Goal: Use online tool/utility: Utilize a website feature to perform a specific function

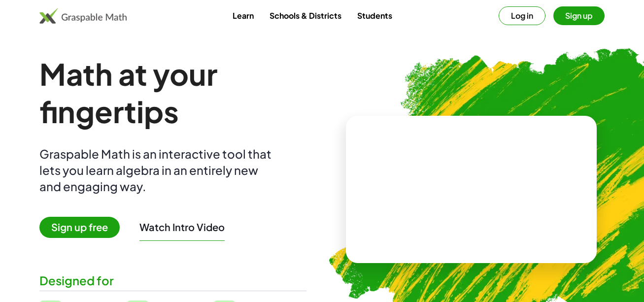
click at [529, 17] on div at bounding box center [538, 91] width 193 height 163
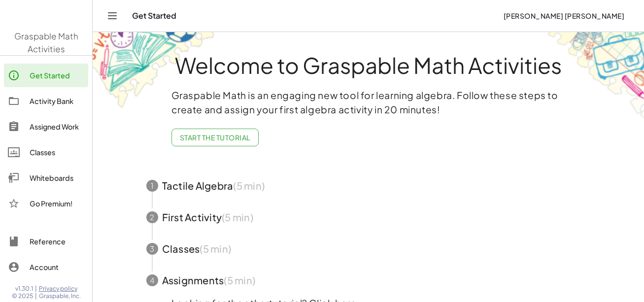
scroll to position [49, 0]
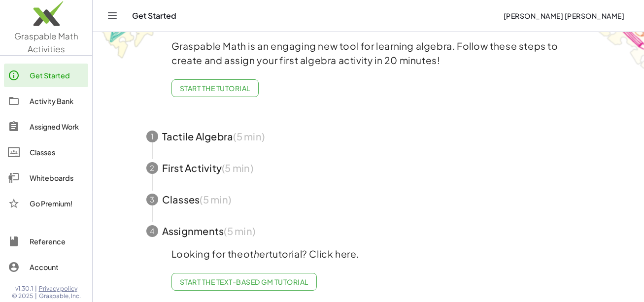
click at [42, 174] on div "Whiteboards" at bounding box center [57, 178] width 55 height 12
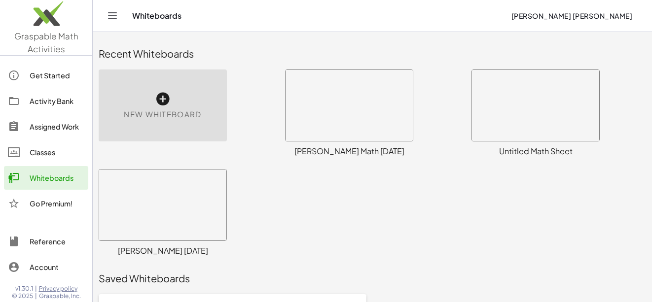
click at [288, 124] on div at bounding box center [348, 105] width 127 height 71
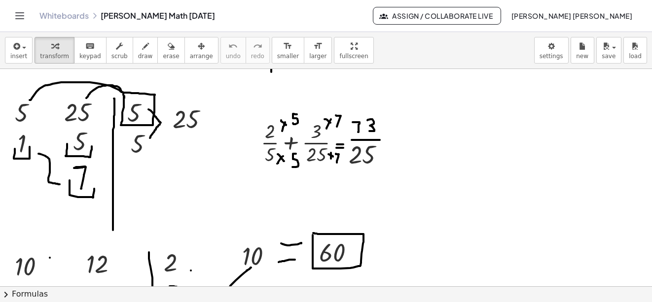
scroll to position [1232, 0]
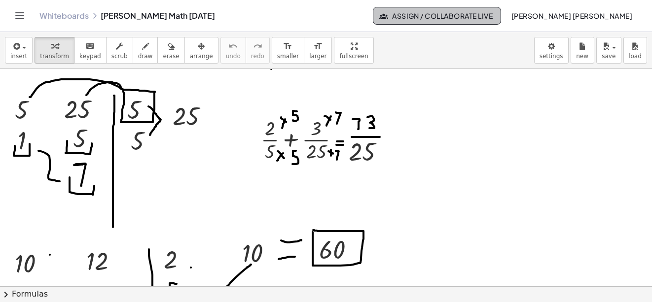
click at [493, 17] on span "Assign / Collaborate Live" at bounding box center [437, 15] width 112 height 9
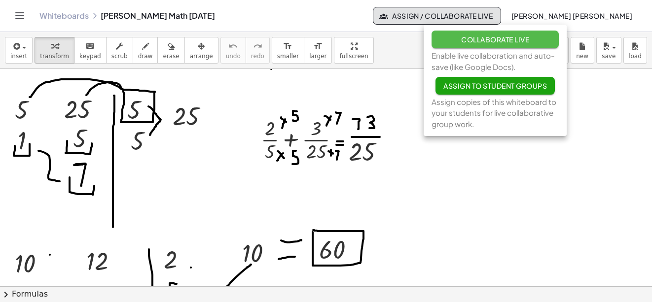
click at [504, 43] on span "Collaborate Live" at bounding box center [495, 39] width 68 height 9
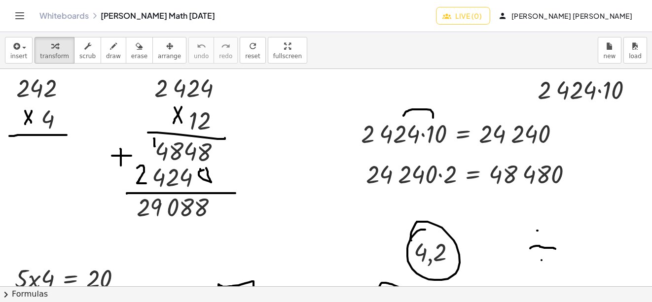
click at [512, 25] on div "Whiteboards [PERSON_NAME] Math [DATE] Live (0) [PERSON_NAME] [PERSON_NAME]" at bounding box center [326, 16] width 628 height 32
click at [490, 20] on button "Live (0)" at bounding box center [463, 16] width 54 height 18
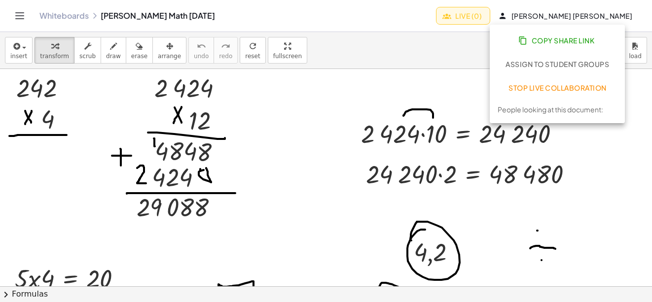
click at [530, 40] on span "Copy Share Link" at bounding box center [557, 40] width 74 height 9
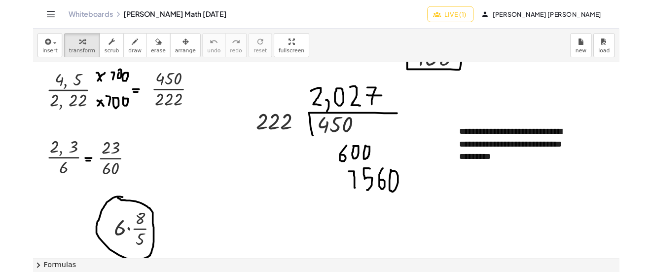
scroll to position [3920, 0]
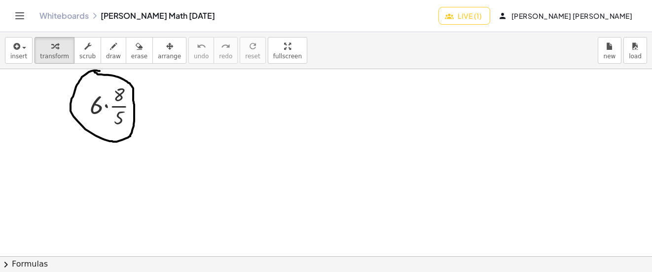
click at [24, 18] on icon "Toggle navigation" at bounding box center [20, 16] width 12 height 12
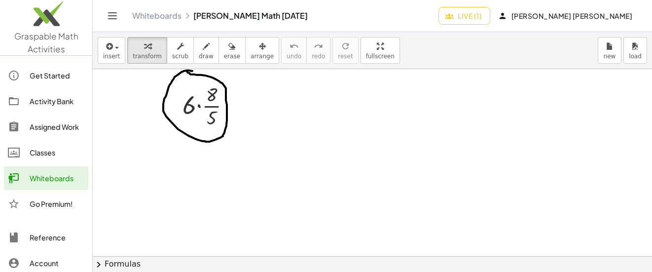
click at [116, 58] on span "insert" at bounding box center [111, 56] width 17 height 7
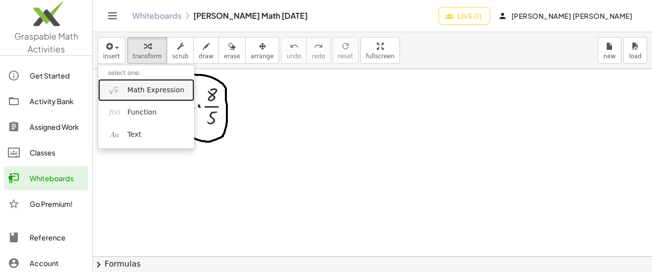
click at [119, 89] on img at bounding box center [114, 90] width 12 height 12
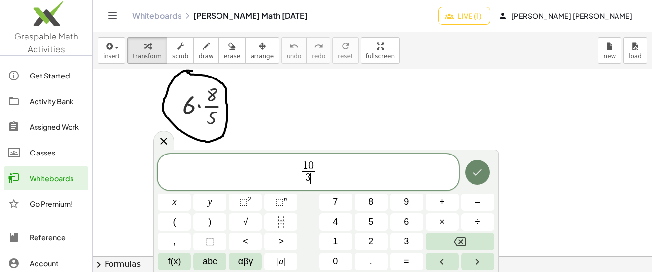
click at [474, 174] on icon "Done" at bounding box center [477, 172] width 12 height 12
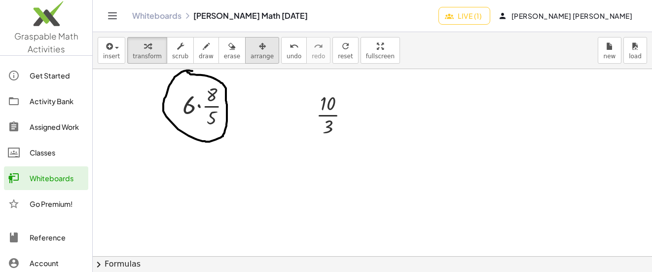
click at [245, 42] on button "arrange" at bounding box center [262, 50] width 34 height 27
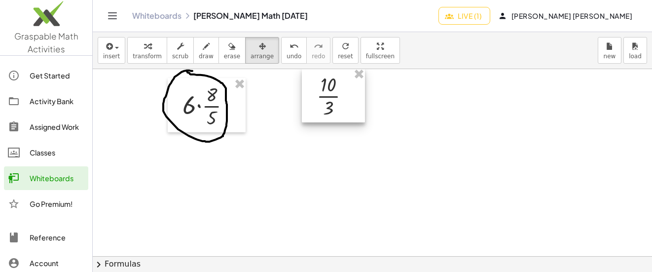
drag, startPoint x: 322, startPoint y: 109, endPoint x: 322, endPoint y: 90, distance: 18.7
click at [322, 90] on div at bounding box center [333, 95] width 63 height 54
click at [203, 48] on icon "button" at bounding box center [206, 46] width 7 height 12
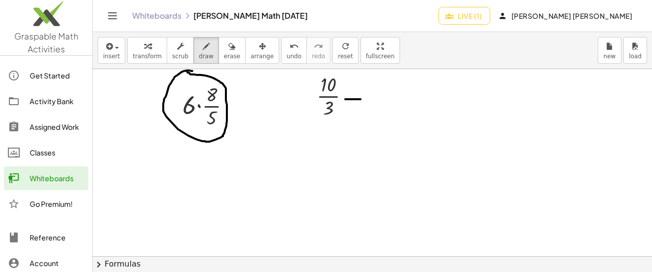
drag, startPoint x: 345, startPoint y: 99, endPoint x: 360, endPoint y: 99, distance: 15.3
drag, startPoint x: 314, startPoint y: 85, endPoint x: 313, endPoint y: 106, distance: 20.7
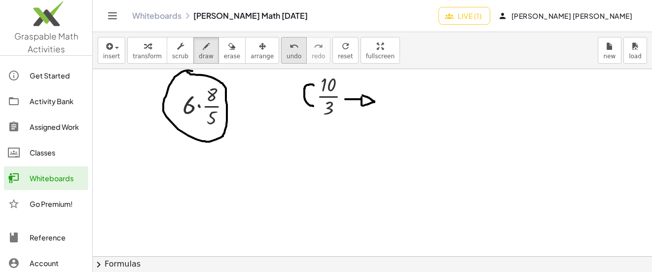
click at [281, 55] on button "undo undo" at bounding box center [294, 50] width 26 height 27
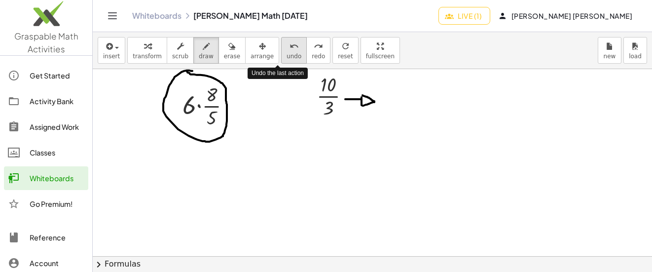
click at [286, 53] on span "undo" at bounding box center [293, 56] width 15 height 7
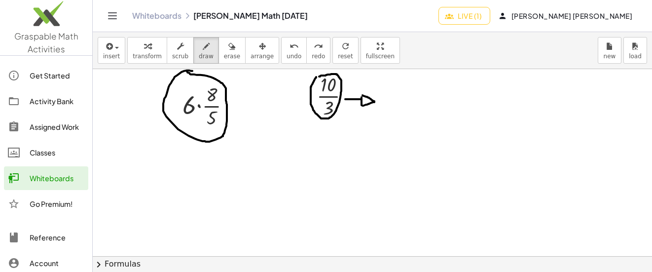
click at [289, 49] on icon "undo" at bounding box center [293, 46] width 9 height 12
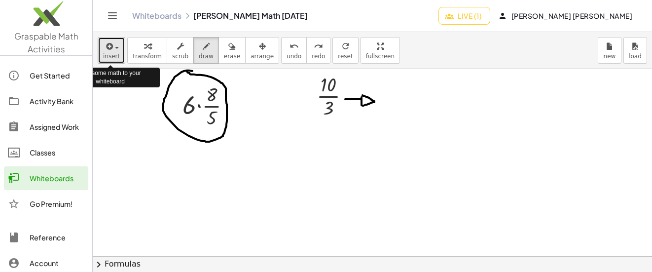
click at [116, 49] on div "button" at bounding box center [111, 46] width 17 height 12
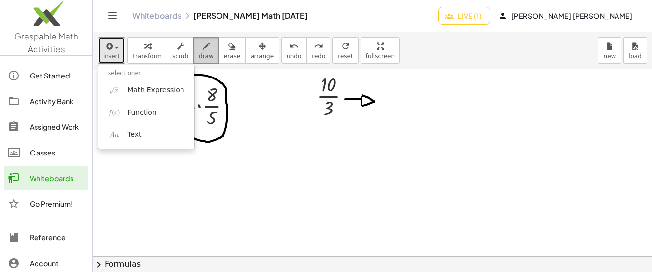
click at [201, 47] on div "button" at bounding box center [206, 46] width 15 height 12
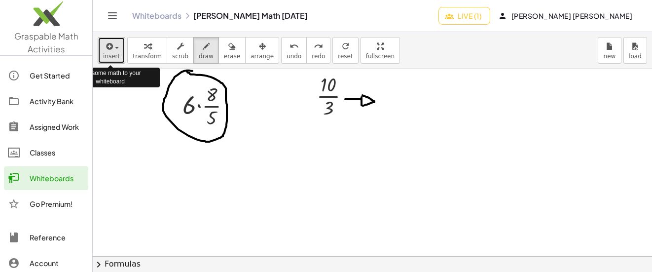
click at [105, 49] on icon "button" at bounding box center [108, 46] width 9 height 12
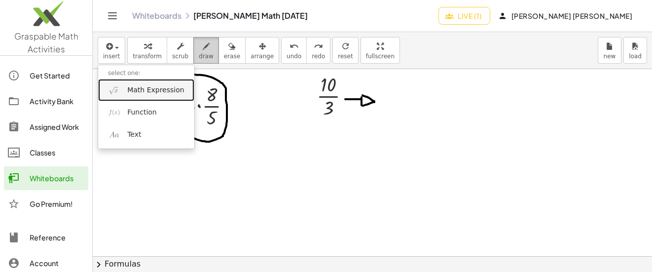
click at [204, 47] on button "draw" at bounding box center [206, 50] width 26 height 27
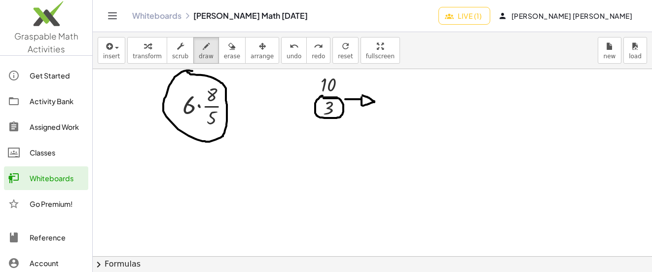
click at [289, 44] on icon "undo" at bounding box center [293, 46] width 9 height 12
drag, startPoint x: 327, startPoint y: 97, endPoint x: 327, endPoint y: 120, distance: 23.7
click at [281, 50] on button "undo undo" at bounding box center [294, 50] width 26 height 27
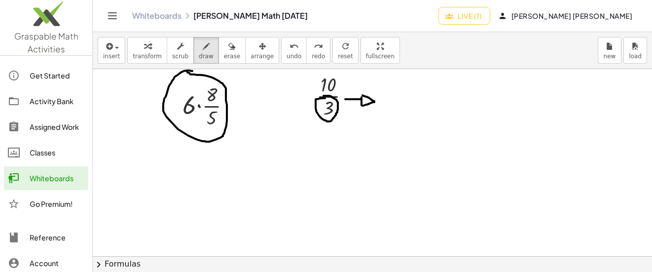
click at [281, 48] on button "undo undo" at bounding box center [294, 50] width 26 height 27
click at [116, 52] on button "insert" at bounding box center [112, 50] width 28 height 27
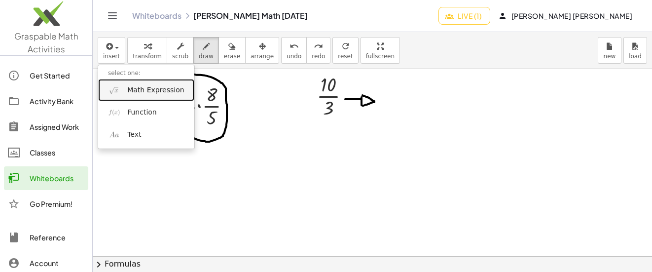
click at [136, 95] on link "Math Expression" at bounding box center [146, 90] width 96 height 22
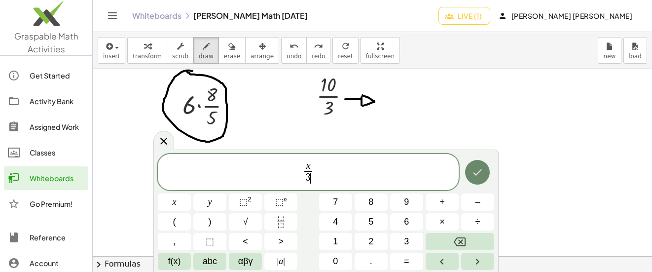
click at [479, 168] on icon "Done" at bounding box center [477, 172] width 12 height 12
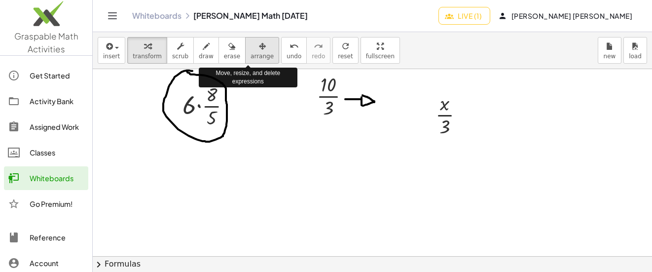
click at [259, 46] on icon "button" at bounding box center [262, 46] width 7 height 12
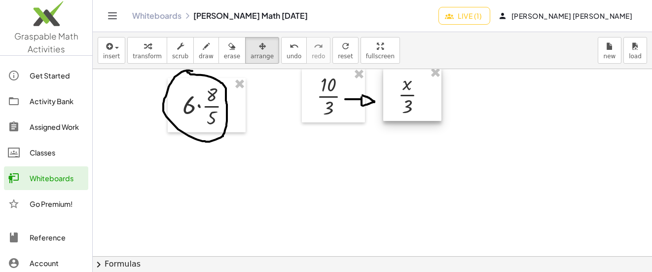
drag, startPoint x: 438, startPoint y: 111, endPoint x: 400, endPoint y: 91, distance: 42.6
click at [400, 91] on div at bounding box center [412, 94] width 58 height 54
drag, startPoint x: 201, startPoint y: 44, endPoint x: 418, endPoint y: 92, distance: 223.2
click at [203, 45] on div "button" at bounding box center [206, 46] width 15 height 12
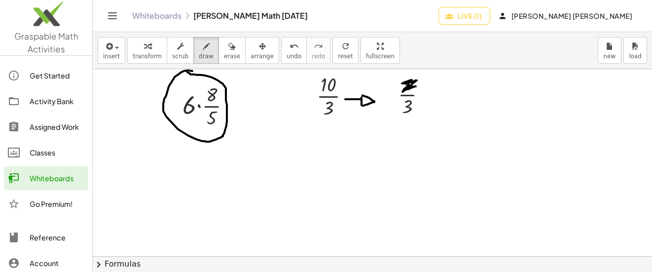
drag, startPoint x: 403, startPoint y: 83, endPoint x: 409, endPoint y: 85, distance: 5.8
click at [286, 50] on div "undo" at bounding box center [293, 46] width 15 height 12
click at [289, 49] on icon "undo" at bounding box center [293, 46] width 9 height 12
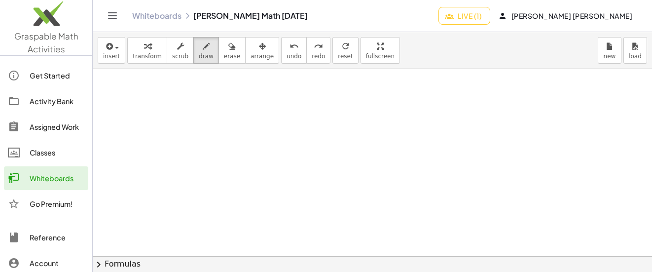
scroll to position [3871, 0]
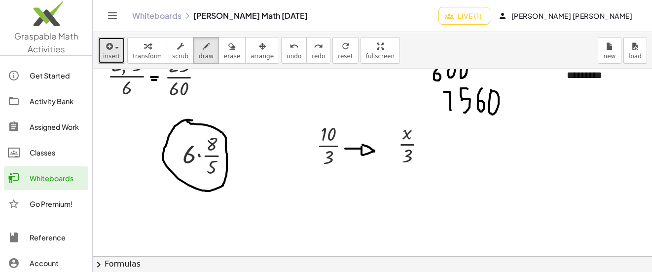
click at [119, 46] on button "insert" at bounding box center [112, 50] width 28 height 27
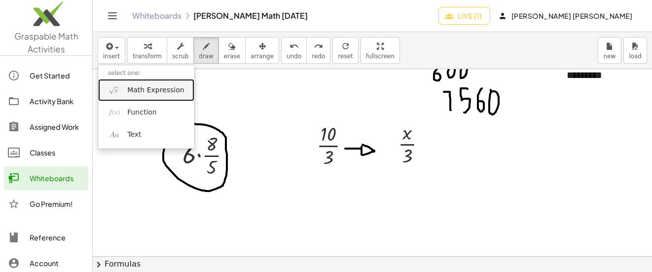
click at [137, 89] on span "Math Expression" at bounding box center [155, 90] width 57 height 10
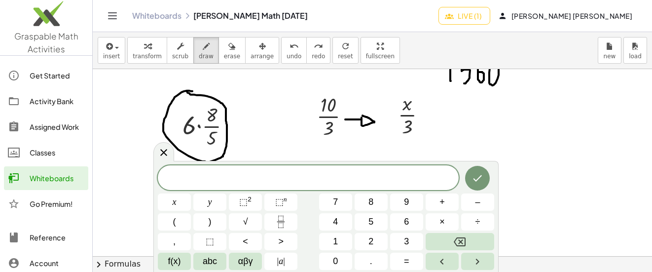
scroll to position [3920, 0]
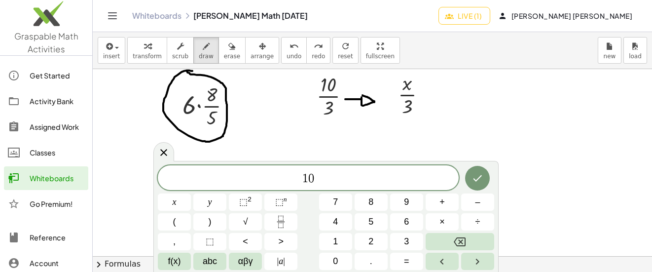
click at [191, 193] on div at bounding box center [174, 201] width 33 height 17
click at [471, 182] on button "Done" at bounding box center [477, 178] width 25 height 25
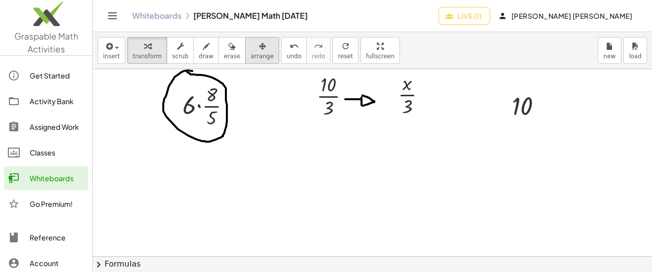
click at [254, 53] on span "arrange" at bounding box center [261, 56] width 23 height 7
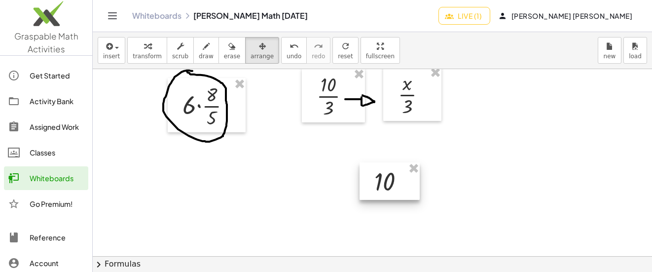
drag, startPoint x: 254, startPoint y: 53, endPoint x: 389, endPoint y: 183, distance: 187.9
click at [389, 183] on div at bounding box center [389, 180] width 60 height 37
click at [203, 45] on icon "button" at bounding box center [206, 46] width 7 height 12
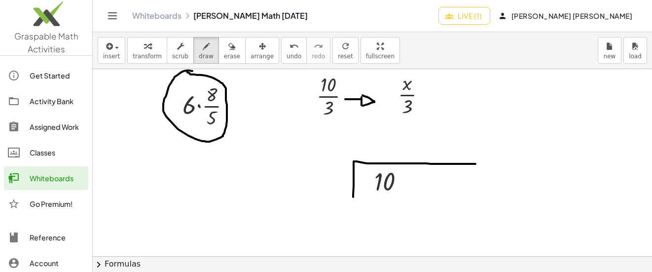
drag, startPoint x: 353, startPoint y: 197, endPoint x: 475, endPoint y: 164, distance: 126.6
click at [117, 48] on span "button" at bounding box center [117, 48] width 4 height 2
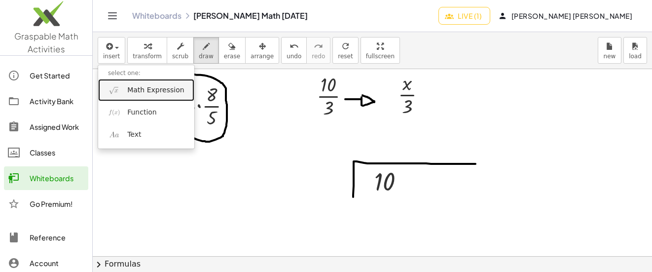
click at [157, 89] on span "Math Expression" at bounding box center [155, 90] width 57 height 10
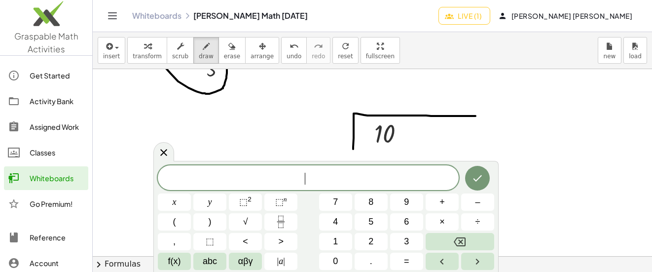
scroll to position [3970, 0]
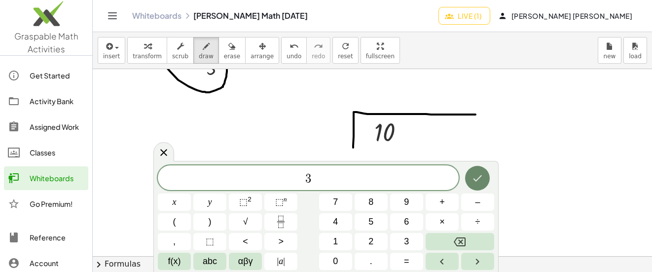
click at [476, 176] on icon "Done" at bounding box center [477, 178] width 12 height 12
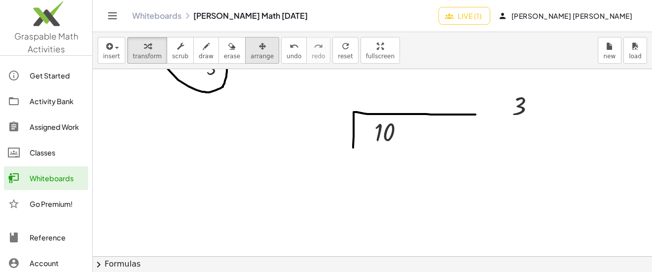
click at [258, 54] on span "arrange" at bounding box center [261, 56] width 23 height 7
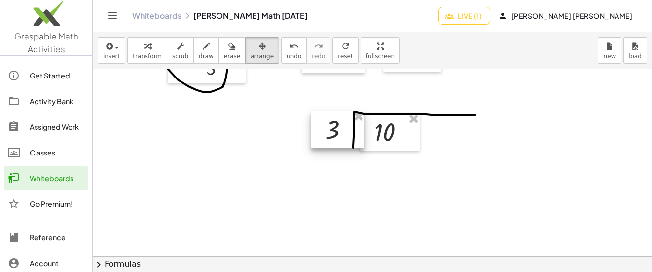
drag, startPoint x: 524, startPoint y: 105, endPoint x: 339, endPoint y: 129, distance: 186.8
click at [339, 129] on div at bounding box center [338, 128] width 54 height 37
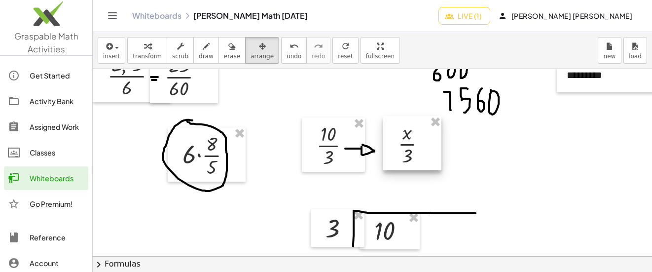
scroll to position [3920, 0]
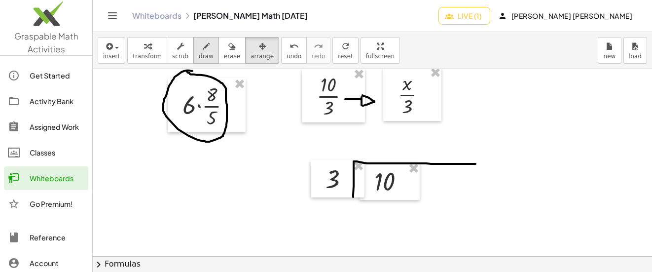
click at [193, 46] on button "draw" at bounding box center [206, 50] width 26 height 27
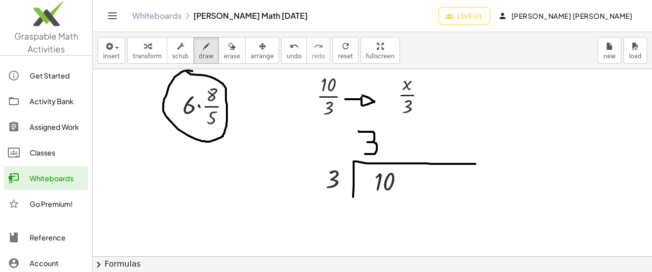
drag, startPoint x: 358, startPoint y: 131, endPoint x: 365, endPoint y: 154, distance: 23.6
drag, startPoint x: 378, startPoint y: 224, endPoint x: 369, endPoint y: 205, distance: 21.2
drag, startPoint x: 355, startPoint y: 121, endPoint x: 354, endPoint y: 137, distance: 15.8
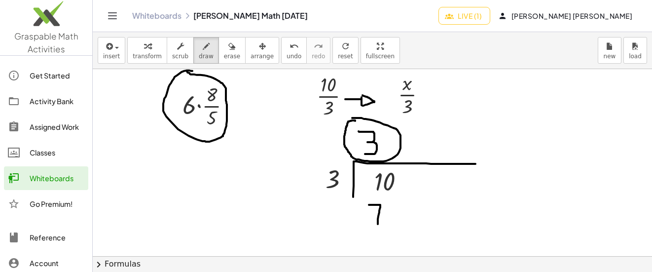
drag, startPoint x: 370, startPoint y: 192, endPoint x: 345, endPoint y: 232, distance: 46.9
drag, startPoint x: 388, startPoint y: 126, endPoint x: 404, endPoint y: 115, distance: 19.1
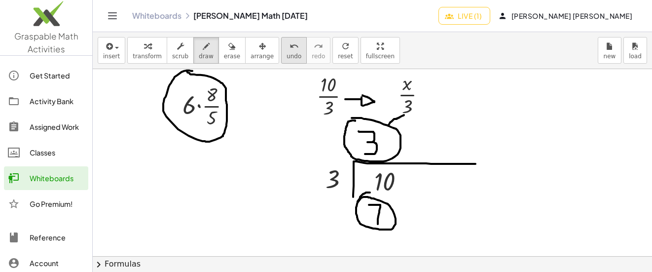
click at [289, 50] on icon "undo" at bounding box center [293, 46] width 9 height 12
click at [286, 53] on span "undo" at bounding box center [293, 56] width 15 height 7
drag, startPoint x: 402, startPoint y: 98, endPoint x: 398, endPoint y: 107, distance: 9.5
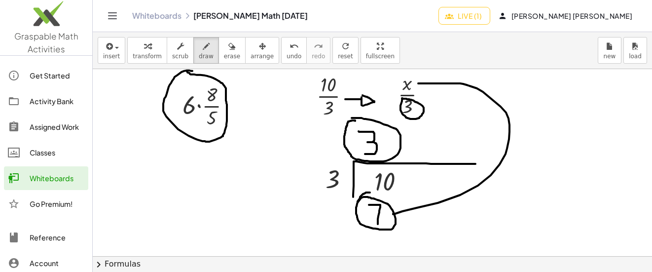
drag, startPoint x: 393, startPoint y: 213, endPoint x: 418, endPoint y: 83, distance: 132.5
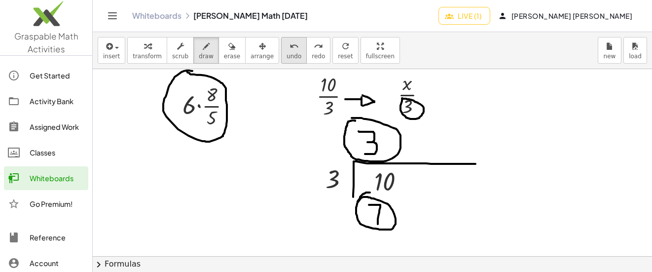
click at [286, 54] on span "undo" at bounding box center [293, 56] width 15 height 7
drag, startPoint x: 406, startPoint y: 101, endPoint x: 403, endPoint y: 112, distance: 11.7
click at [289, 51] on icon "undo" at bounding box center [293, 46] width 9 height 12
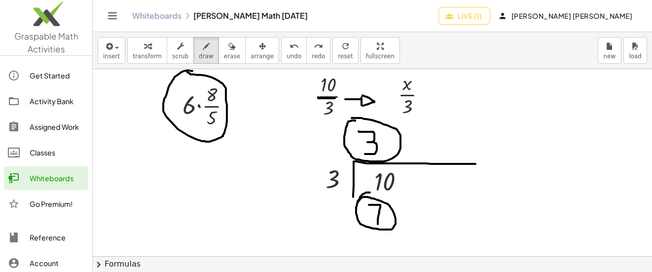
drag, startPoint x: 318, startPoint y: 97, endPoint x: 335, endPoint y: 98, distance: 16.8
drag, startPoint x: 327, startPoint y: 101, endPoint x: 345, endPoint y: 109, distance: 19.4
drag, startPoint x: 400, startPoint y: 97, endPoint x: 415, endPoint y: 97, distance: 14.8
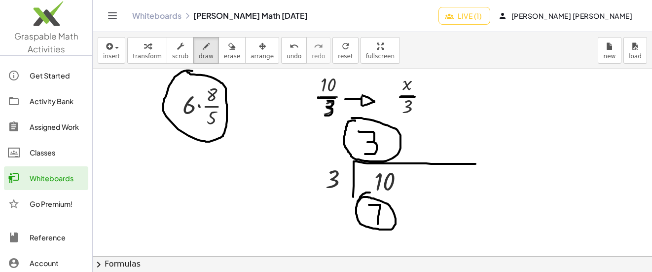
drag, startPoint x: 406, startPoint y: 101, endPoint x: 400, endPoint y: 112, distance: 12.8
click at [281, 50] on button "undo undo" at bounding box center [294, 50] width 26 height 27
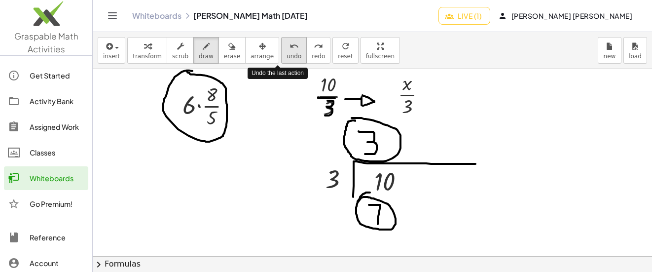
click at [281, 50] on button "undo undo" at bounding box center [294, 50] width 26 height 27
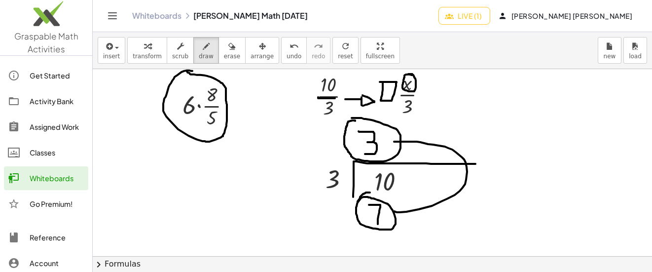
drag, startPoint x: 394, startPoint y: 211, endPoint x: 394, endPoint y: 141, distance: 69.5
click at [289, 50] on icon "undo" at bounding box center [293, 46] width 9 height 12
drag, startPoint x: 197, startPoint y: 47, endPoint x: 439, endPoint y: 138, distance: 258.9
click at [203, 47] on icon "button" at bounding box center [206, 46] width 7 height 12
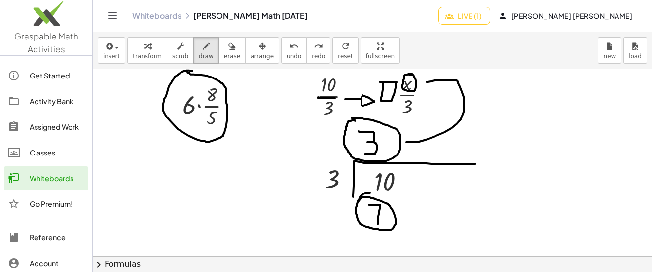
drag, startPoint x: 406, startPoint y: 142, endPoint x: 426, endPoint y: 82, distance: 63.4
click at [286, 46] on div "undo" at bounding box center [293, 46] width 15 height 12
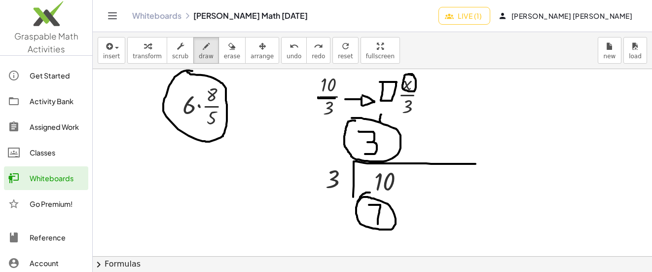
drag, startPoint x: 380, startPoint y: 121, endPoint x: 382, endPoint y: 112, distance: 9.6
drag, startPoint x: 378, startPoint y: 112, endPoint x: 384, endPoint y: 112, distance: 6.4
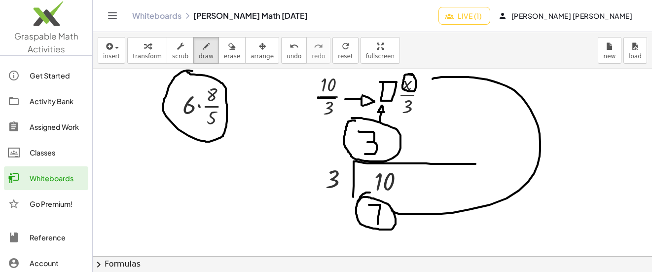
drag, startPoint x: 391, startPoint y: 209, endPoint x: 432, endPoint y: 79, distance: 136.4
drag, startPoint x: 105, startPoint y: 46, endPoint x: 112, endPoint y: 56, distance: 11.9
click at [105, 46] on icon "button" at bounding box center [108, 46] width 9 height 12
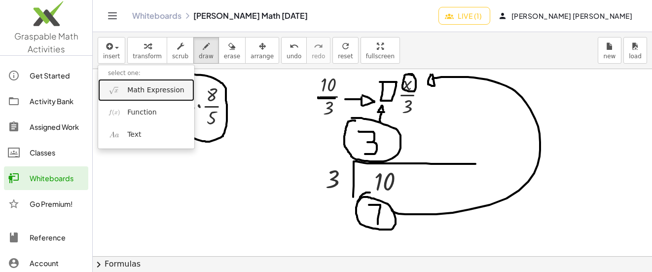
click at [130, 88] on span "Math Expression" at bounding box center [155, 90] width 57 height 10
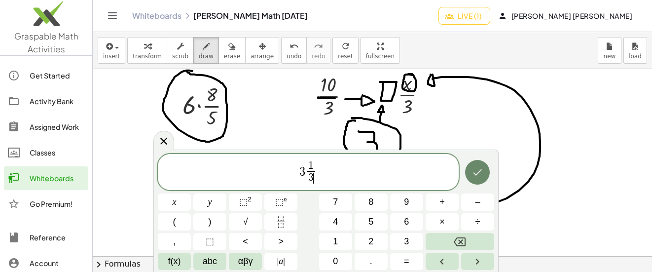
click at [480, 169] on icon "Done" at bounding box center [477, 172] width 12 height 12
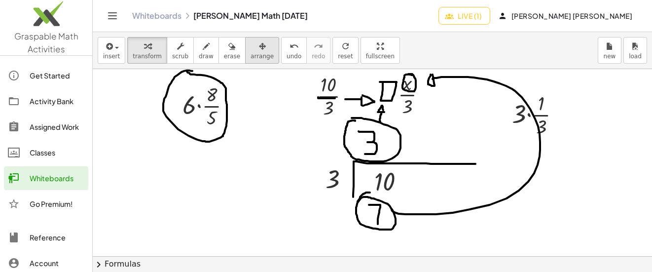
click at [256, 51] on div "button" at bounding box center [261, 46] width 23 height 12
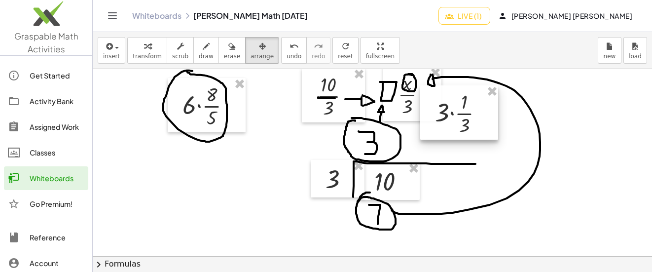
drag, startPoint x: 535, startPoint y: 118, endPoint x: 458, endPoint y: 116, distance: 76.9
click at [458, 116] on div at bounding box center [459, 112] width 78 height 54
click at [203, 49] on icon "button" at bounding box center [206, 46] width 7 height 12
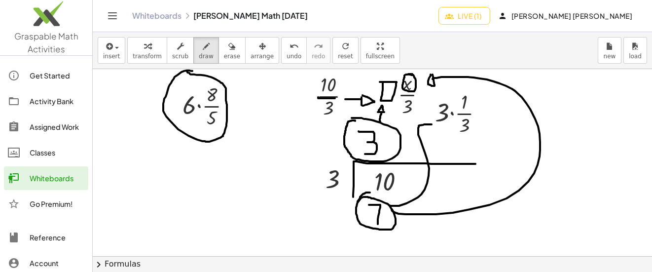
drag, startPoint x: 389, startPoint y: 205, endPoint x: 430, endPoint y: 121, distance: 93.5
click at [286, 50] on div "undo" at bounding box center [293, 46] width 15 height 12
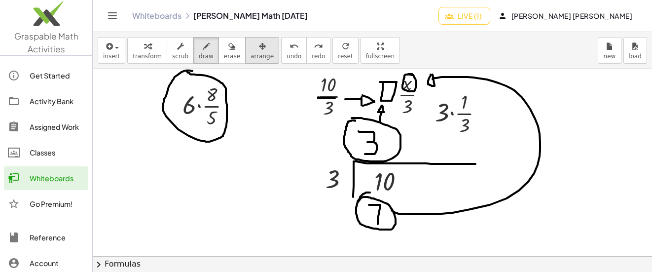
click at [245, 52] on button "arrange" at bounding box center [262, 50] width 34 height 27
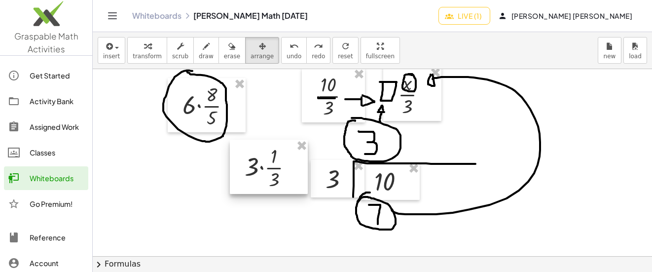
drag, startPoint x: 460, startPoint y: 108, endPoint x: 270, endPoint y: 162, distance: 197.8
click at [270, 162] on div at bounding box center [269, 166] width 78 height 54
click at [203, 59] on span "draw" at bounding box center [206, 56] width 15 height 7
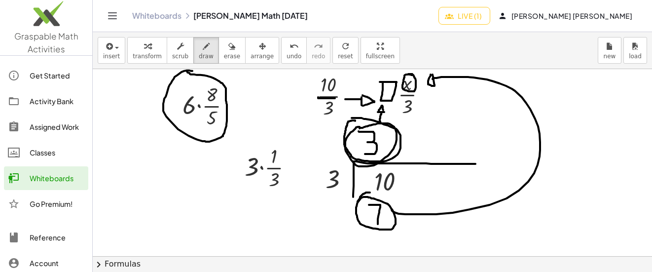
drag, startPoint x: 359, startPoint y: 127, endPoint x: 321, endPoint y: 146, distance: 43.0
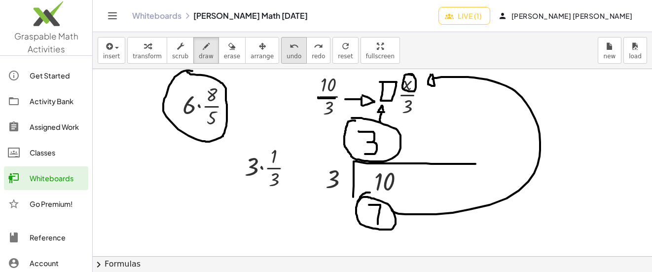
click at [286, 53] on span "undo" at bounding box center [293, 56] width 15 height 7
drag, startPoint x: 340, startPoint y: 138, endPoint x: 238, endPoint y: 142, distance: 102.1
drag, startPoint x: 243, startPoint y: 142, endPoint x: 235, endPoint y: 142, distance: 7.9
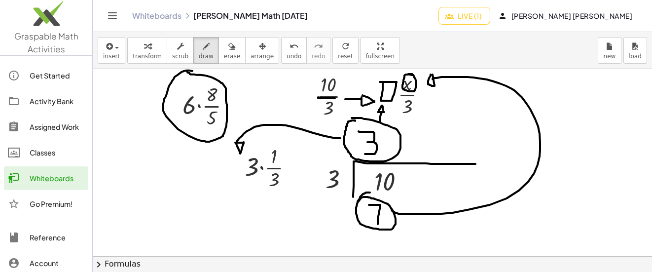
drag, startPoint x: 235, startPoint y: 142, endPoint x: 244, endPoint y: 142, distance: 8.4
click at [123, 46] on button "insert" at bounding box center [112, 50] width 28 height 27
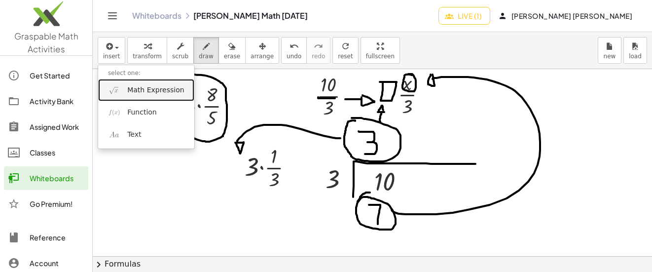
click at [152, 80] on link "Math Expression" at bounding box center [146, 90] width 96 height 22
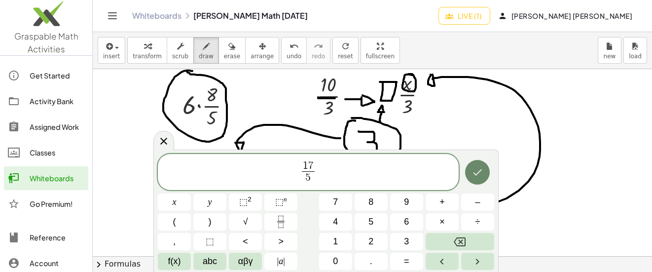
click at [471, 171] on icon "Done" at bounding box center [477, 172] width 12 height 12
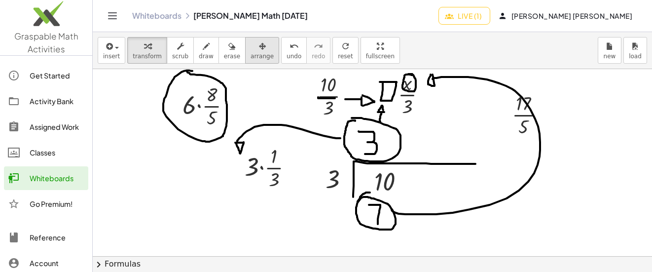
click at [254, 53] on span "arrange" at bounding box center [261, 56] width 23 height 7
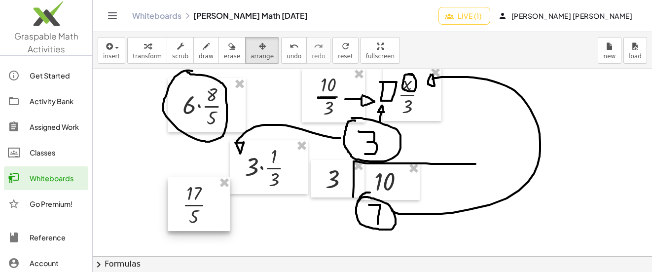
drag, startPoint x: 529, startPoint y: 110, endPoint x: 202, endPoint y: 199, distance: 339.7
click at [202, 199] on div at bounding box center [199, 203] width 63 height 54
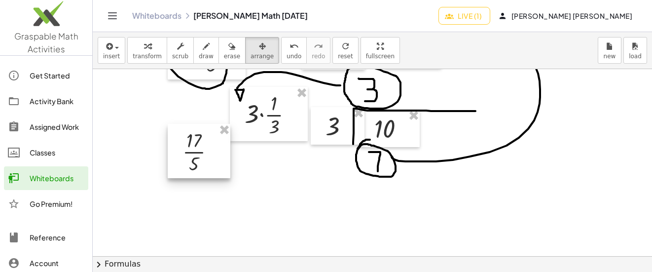
scroll to position [3970, 0]
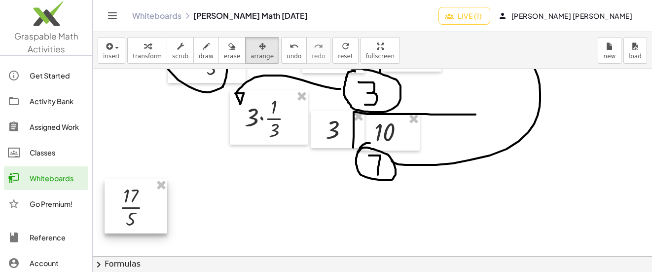
drag, startPoint x: 170, startPoint y: 172, endPoint x: 126, endPoint y: 205, distance: 54.5
click at [126, 205] on div at bounding box center [136, 206] width 63 height 54
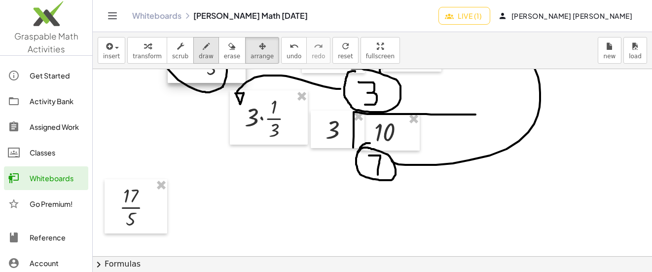
click at [203, 47] on icon "button" at bounding box center [206, 46] width 7 height 12
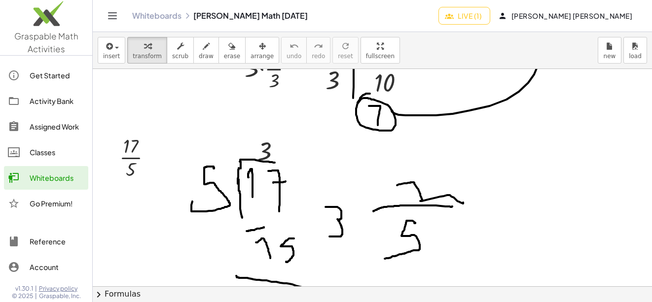
scroll to position [0, 0]
